Goal: Task Accomplishment & Management: Complete application form

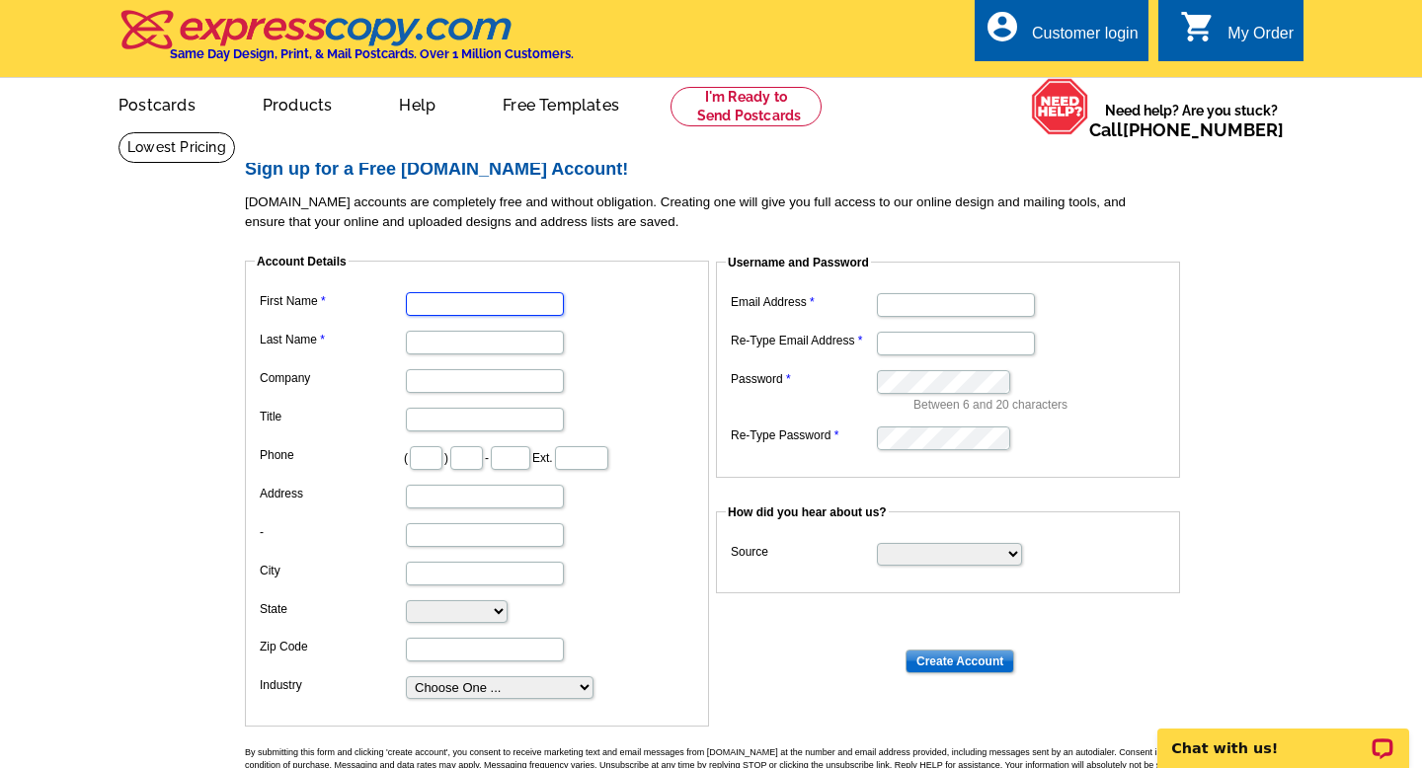
click at [513, 300] on input "First Name" at bounding box center [485, 304] width 158 height 24
type input "[PERSON_NAME]"
type input "301"
type input "455"
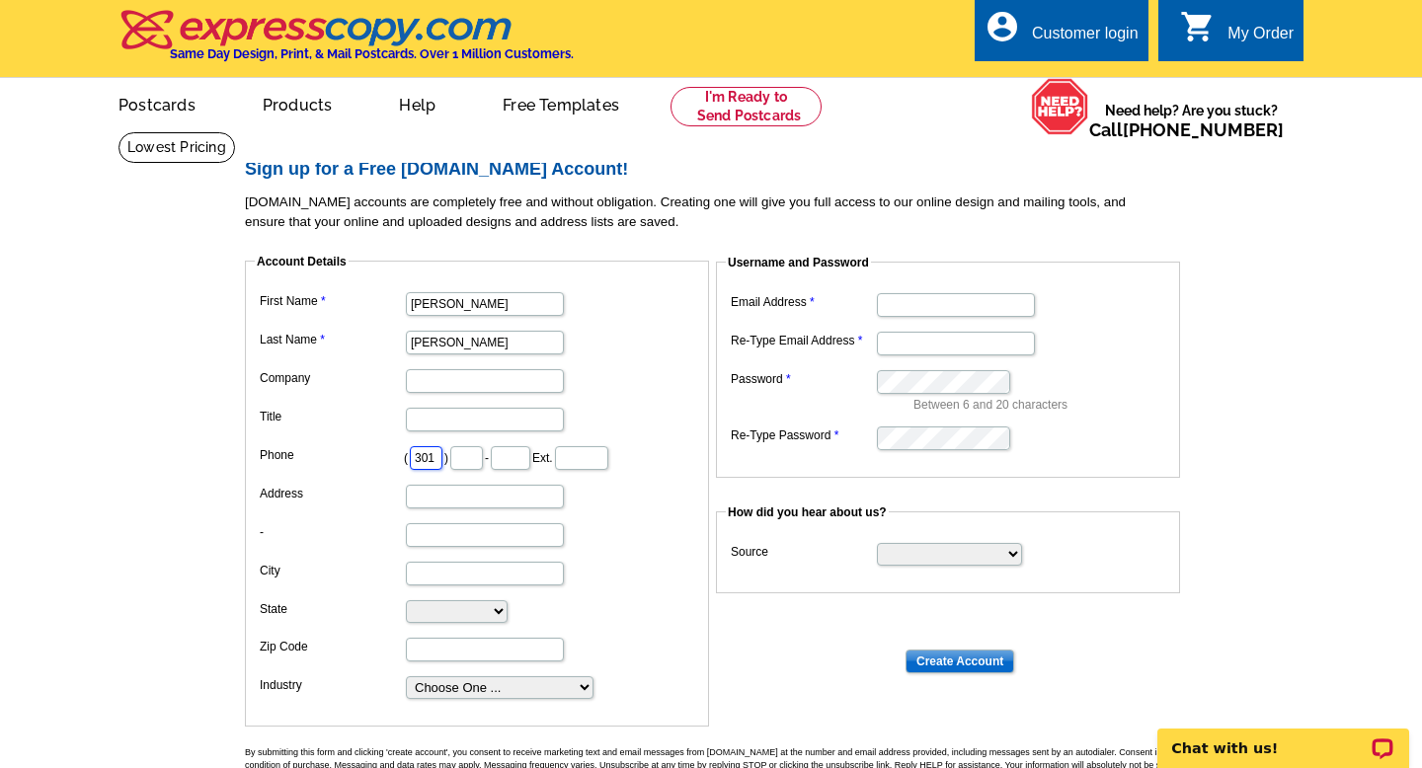
type input "5561"
type input "[STREET_ADDRESS]"
type input "UPPER MARLBORO"
select select "MD"
type input "20772"
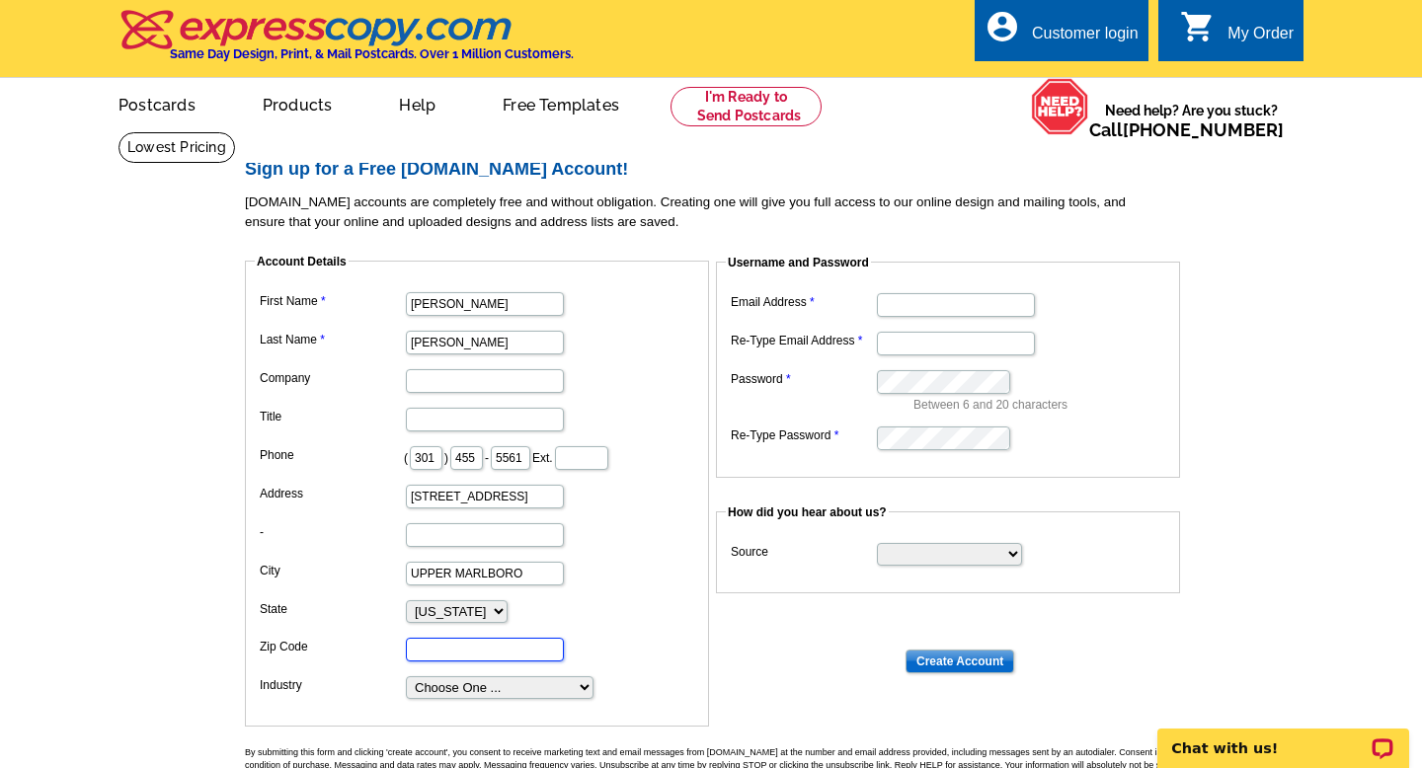
type input "[EMAIL_ADDRESS][DOMAIN_NAME]"
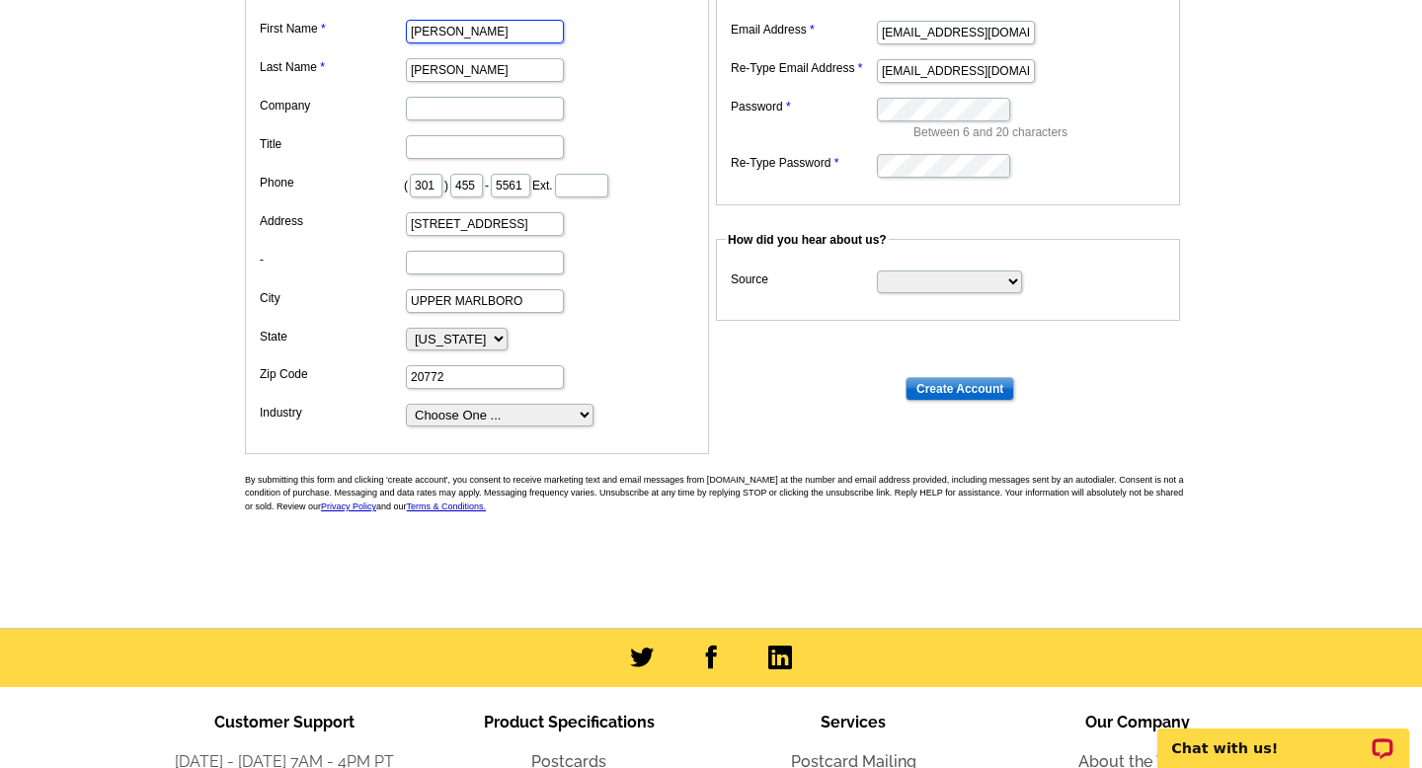
scroll to position [277, 0]
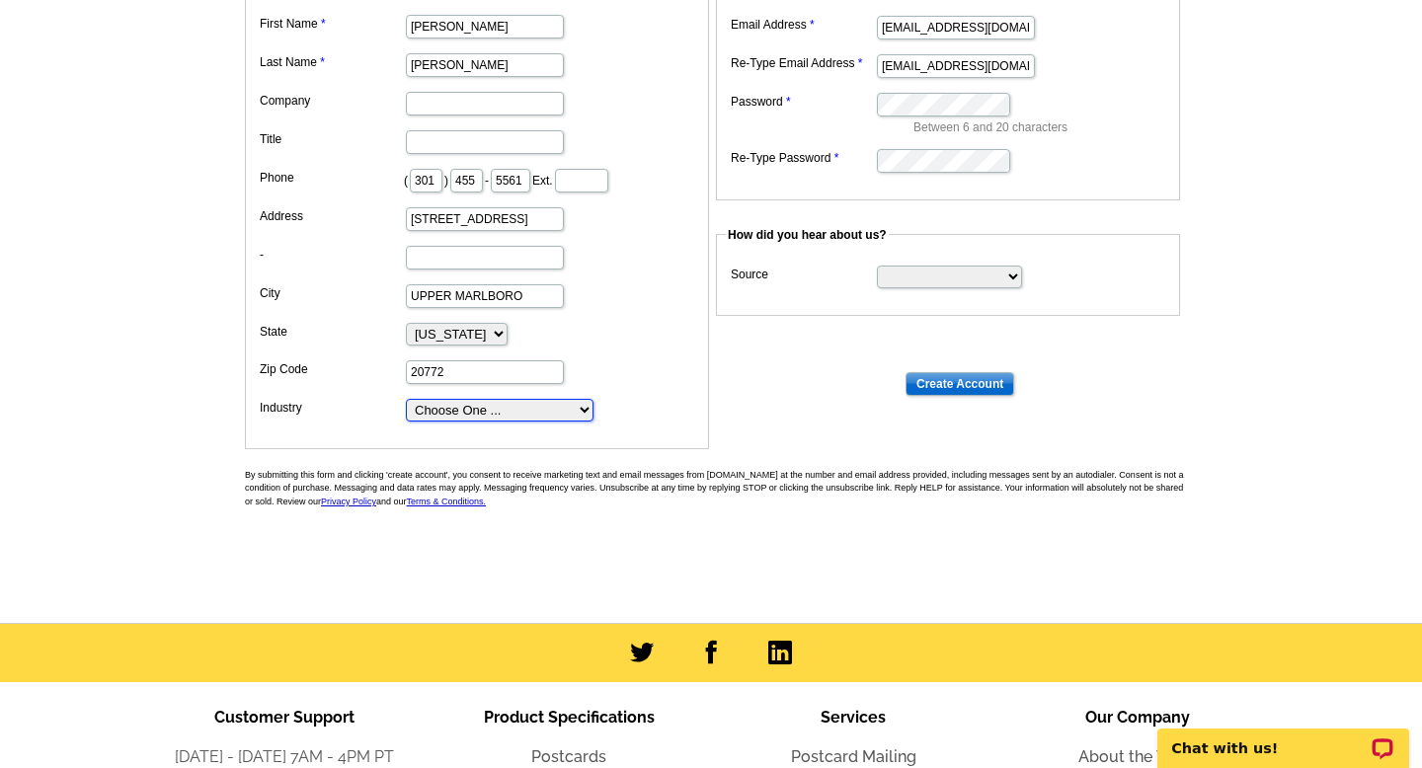
click at [583, 413] on select "Choose One ... Residential Real Estate Accounting Agriculture Architecture Arts…" at bounding box center [500, 410] width 188 height 23
select select "2"
click at [406, 399] on select "Choose One ... Residential Real Estate Accounting Agriculture Architecture Arts…" at bounding box center [500, 410] width 188 height 23
click at [1015, 272] on select "Search Engine Television Ad Direct Mail Postcard Email Referred by a friend Oth…" at bounding box center [949, 277] width 145 height 23
select select "other"
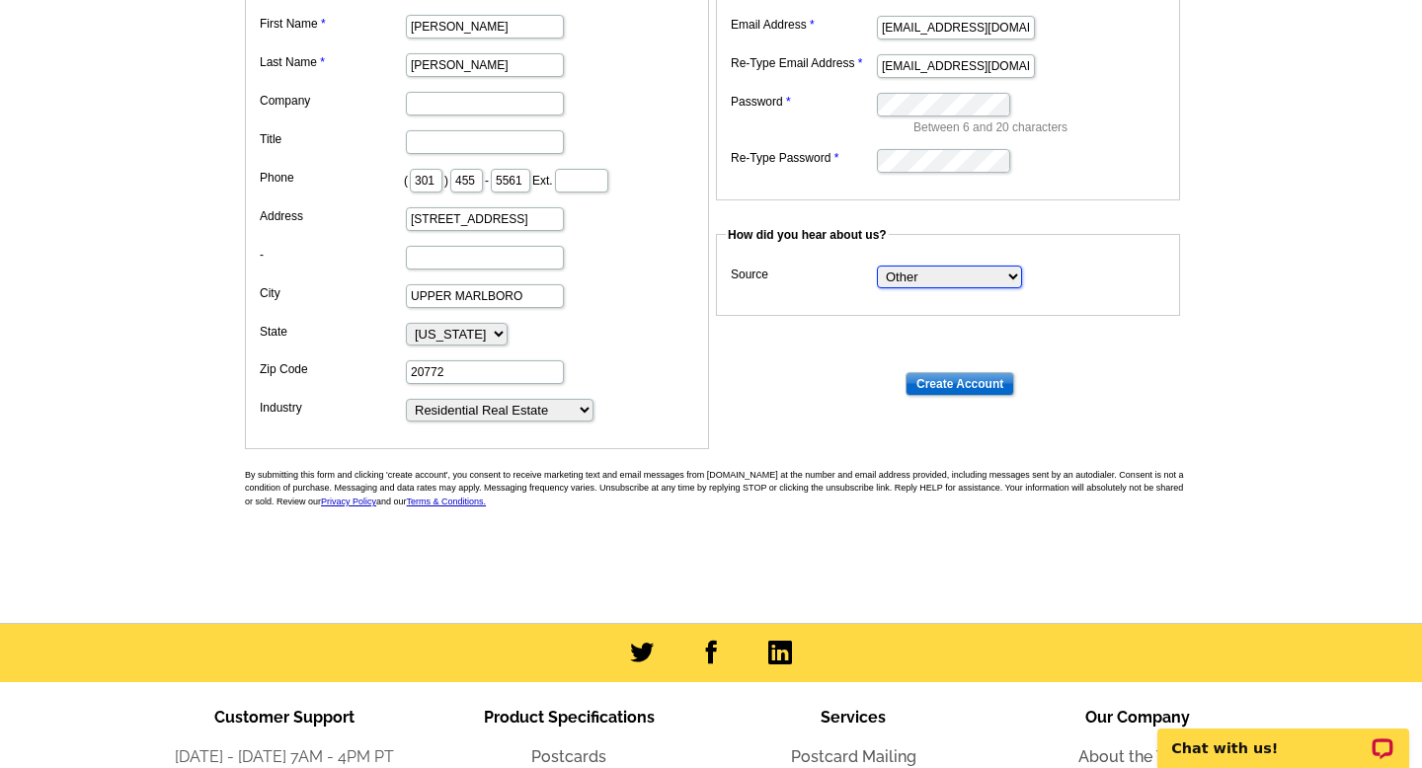
click at [877, 266] on select "Search Engine Television Ad Direct Mail Postcard Email Referred by a friend Oth…" at bounding box center [949, 277] width 145 height 23
click at [954, 382] on input "Create Account" at bounding box center [960, 384] width 109 height 24
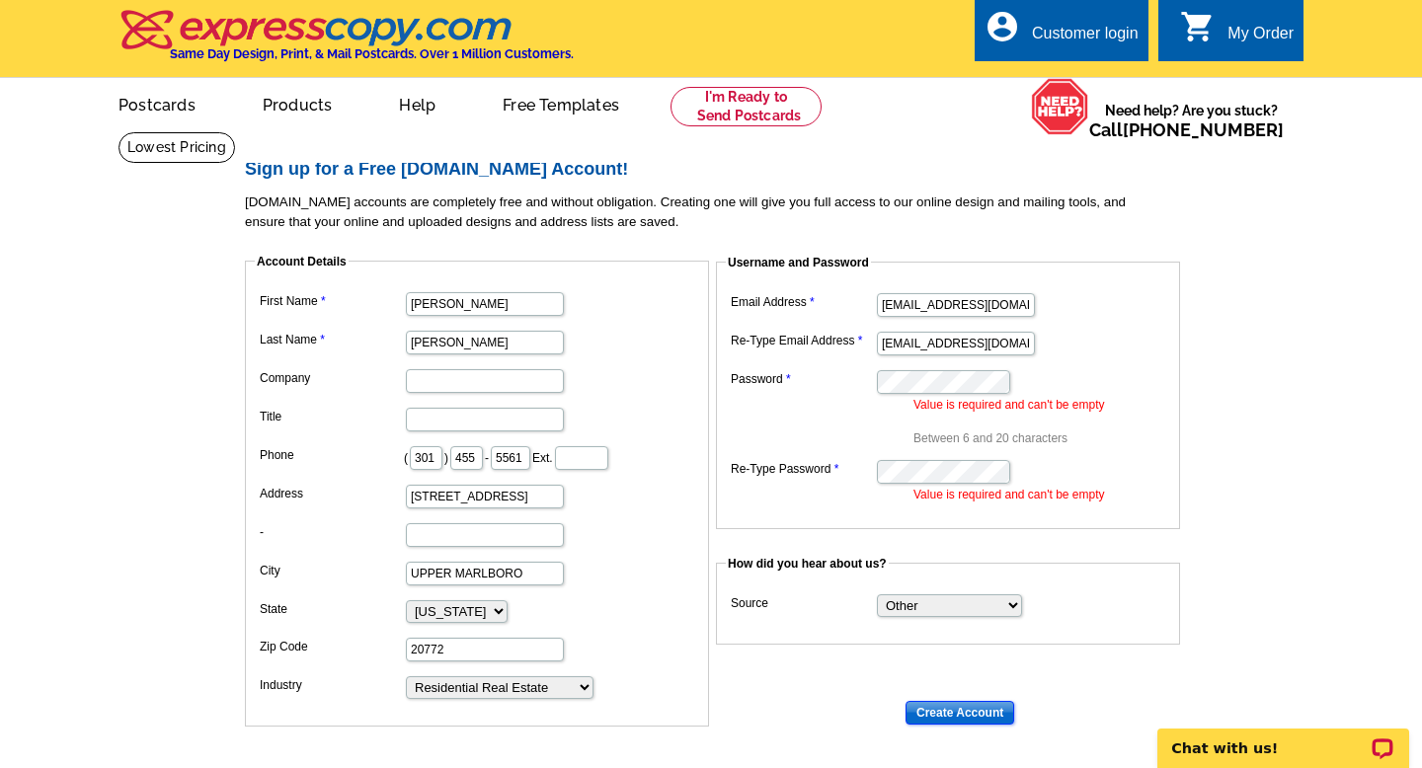
click at [962, 710] on input "Create Account" at bounding box center [960, 713] width 109 height 24
